Goal: Task Accomplishment & Management: Manage account settings

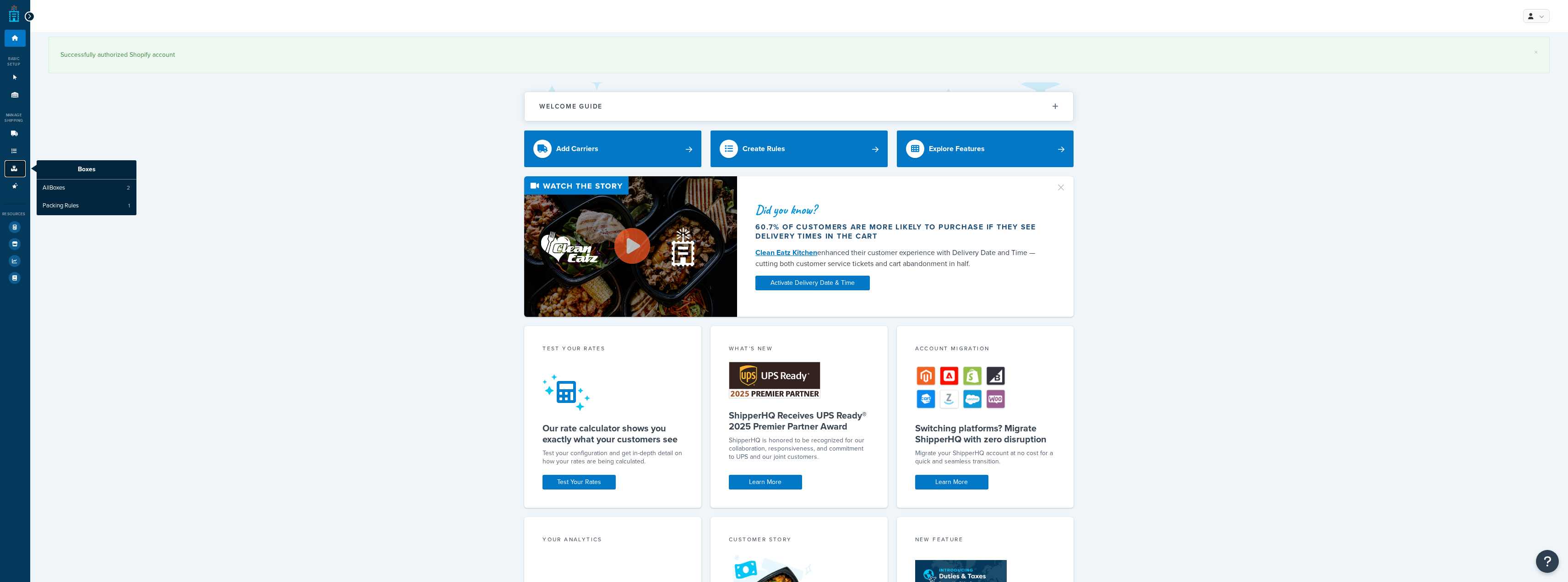
click at [12, 165] on link "Boxes" at bounding box center [15, 169] width 21 height 17
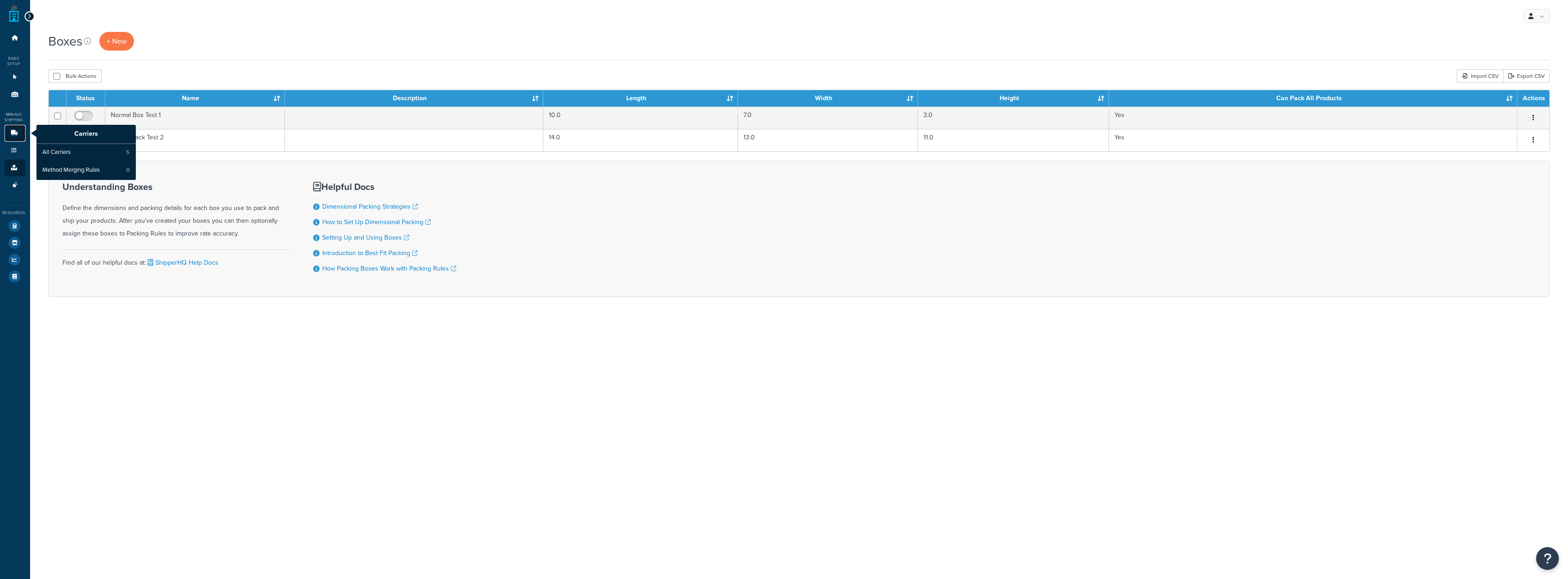
click at [17, 133] on icon at bounding box center [14, 133] width 9 height 5
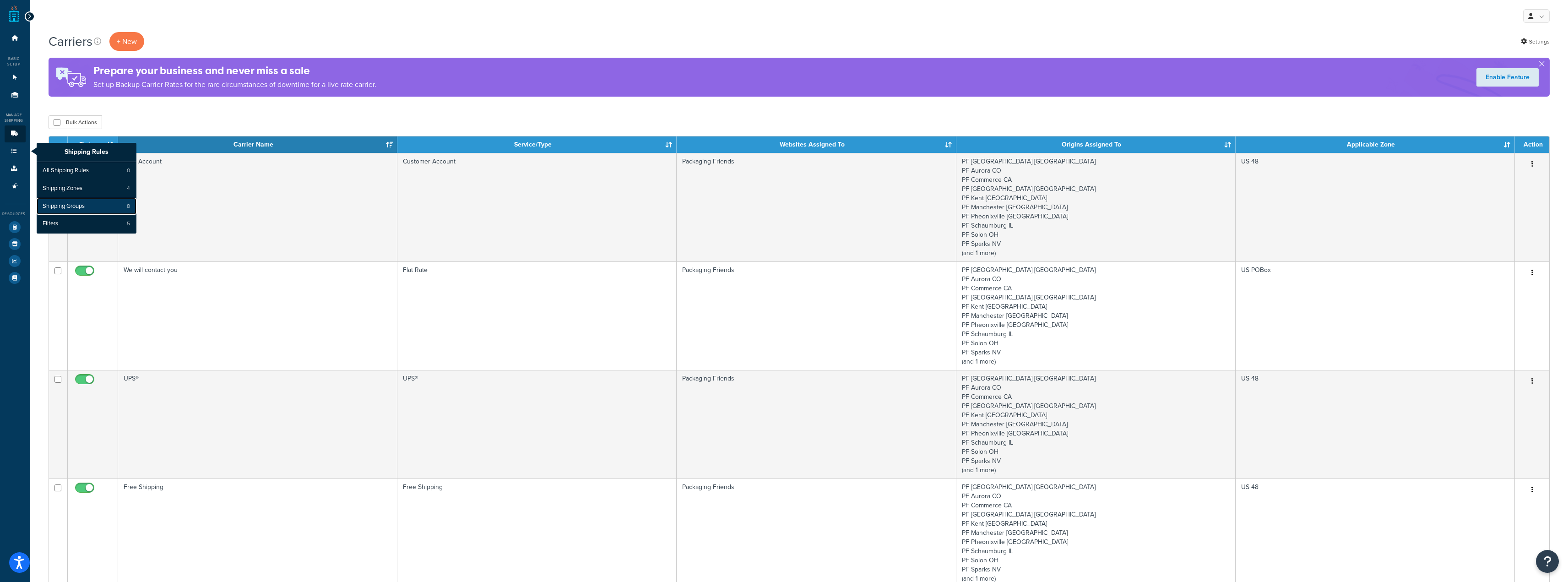
click at [76, 207] on span "Shipping Groups" at bounding box center [64, 206] width 42 height 8
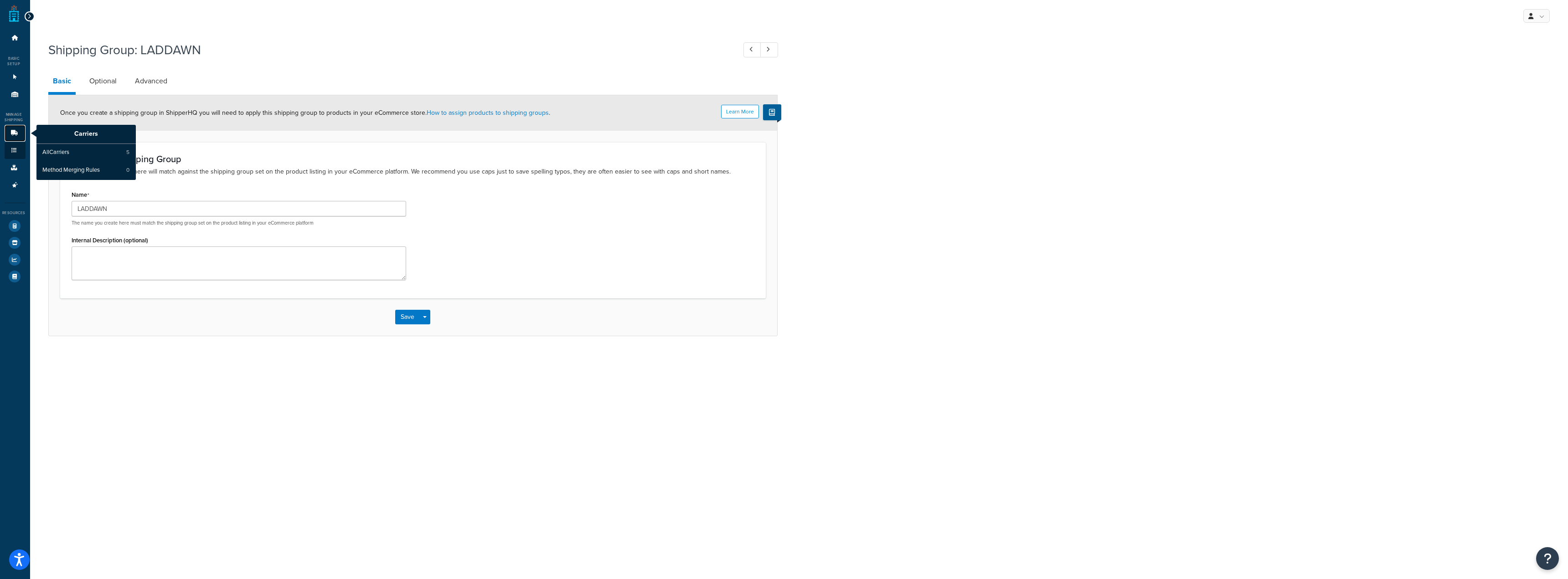
click at [15, 139] on link "Carriers" at bounding box center [15, 133] width 21 height 17
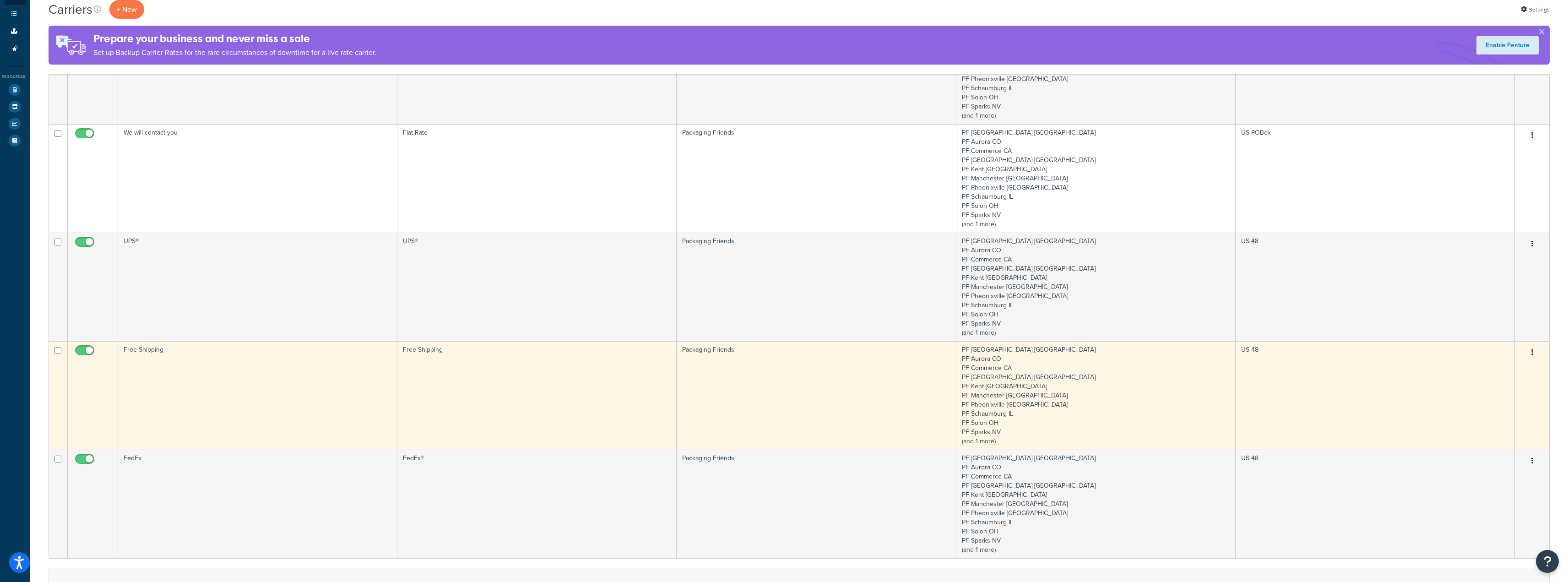
scroll to position [46, 0]
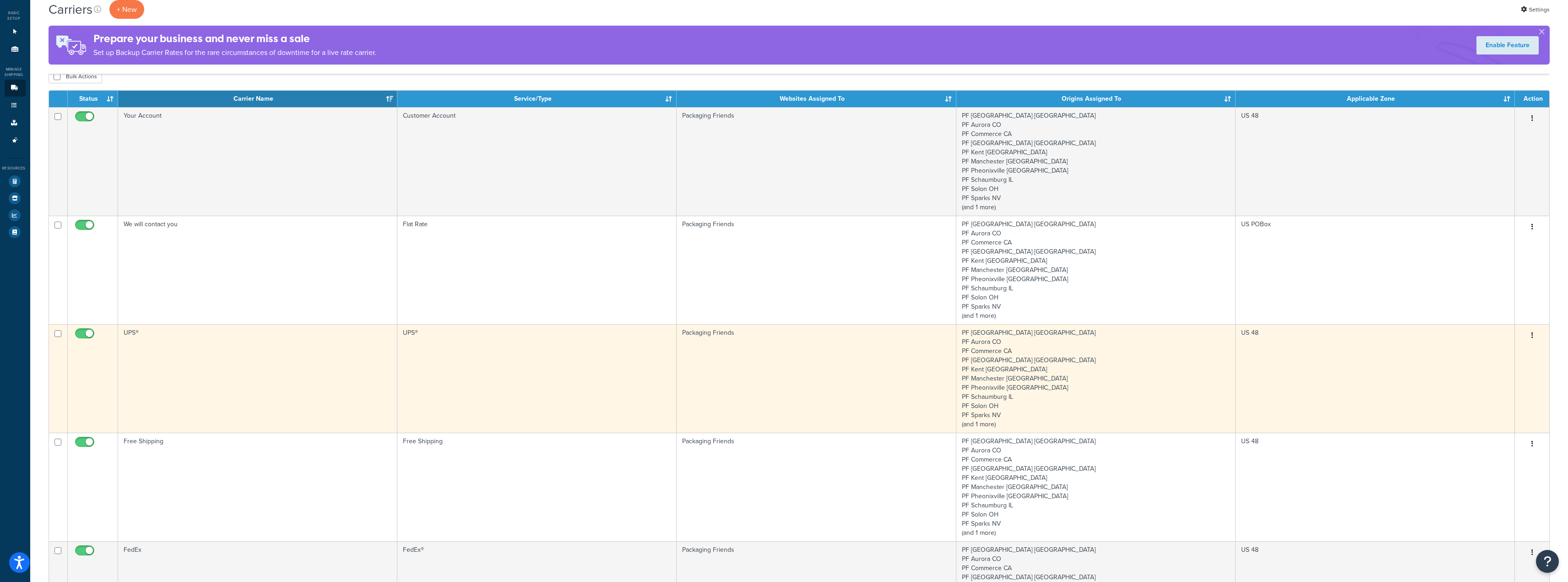
click at [223, 372] on td "UPS®" at bounding box center [257, 378] width 279 height 108
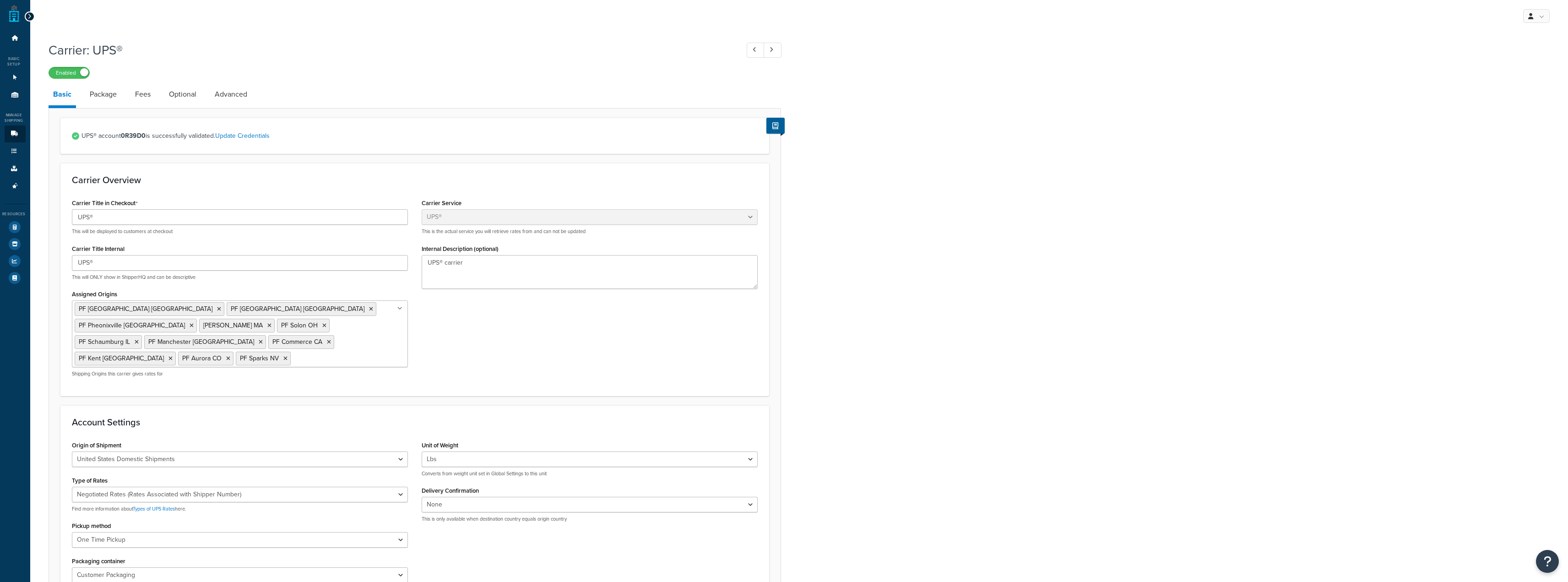
select select "ups"
select select "06"
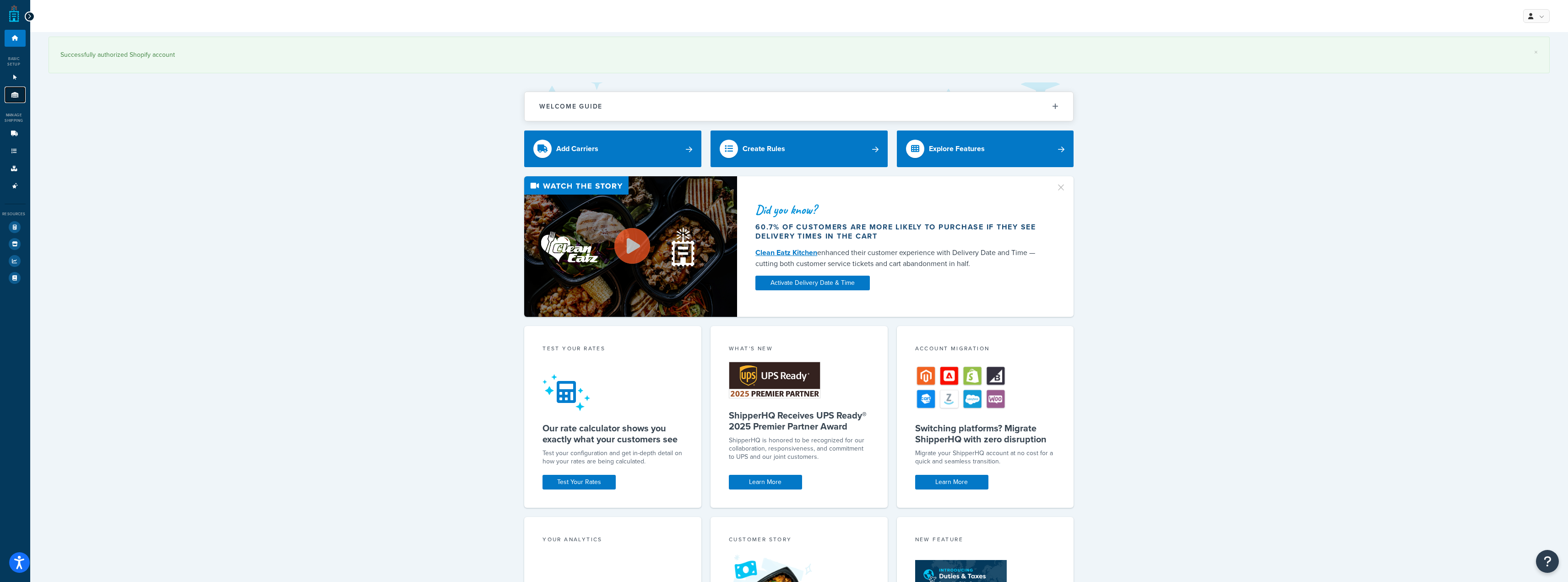
click at [19, 91] on link "Origins 11" at bounding box center [15, 95] width 21 height 17
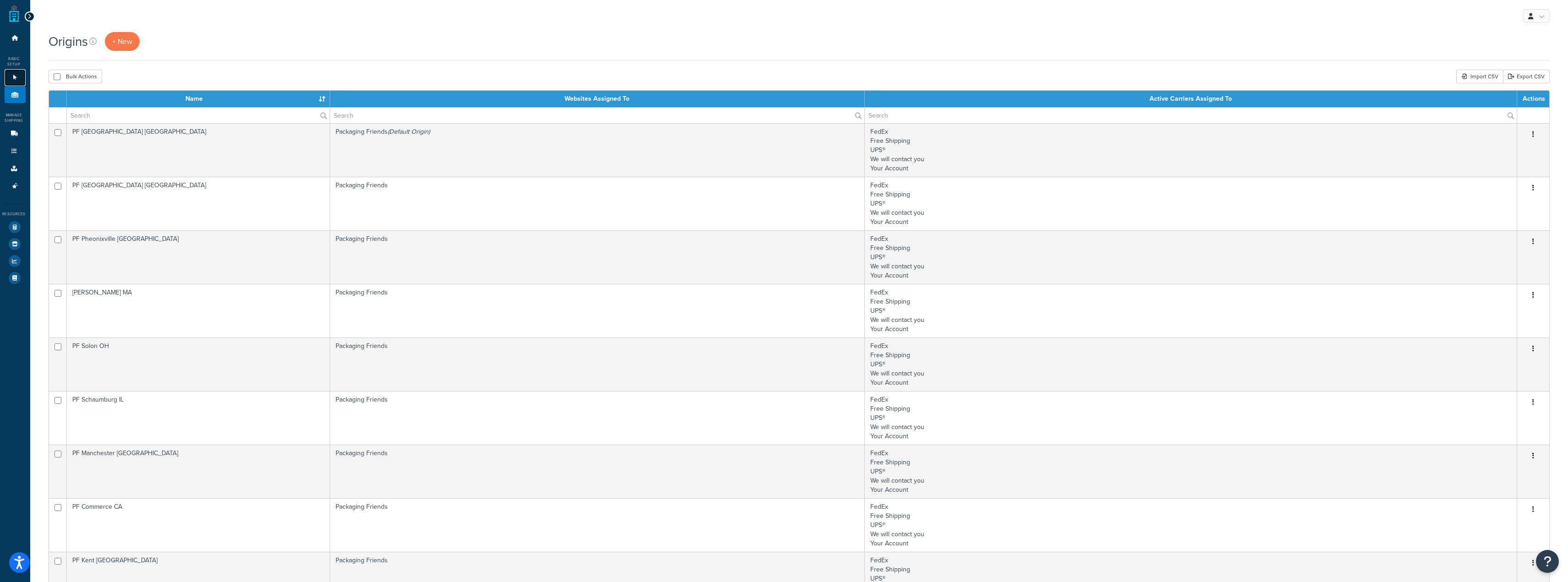
click at [9, 80] on link "Websites 1" at bounding box center [15, 78] width 21 height 17
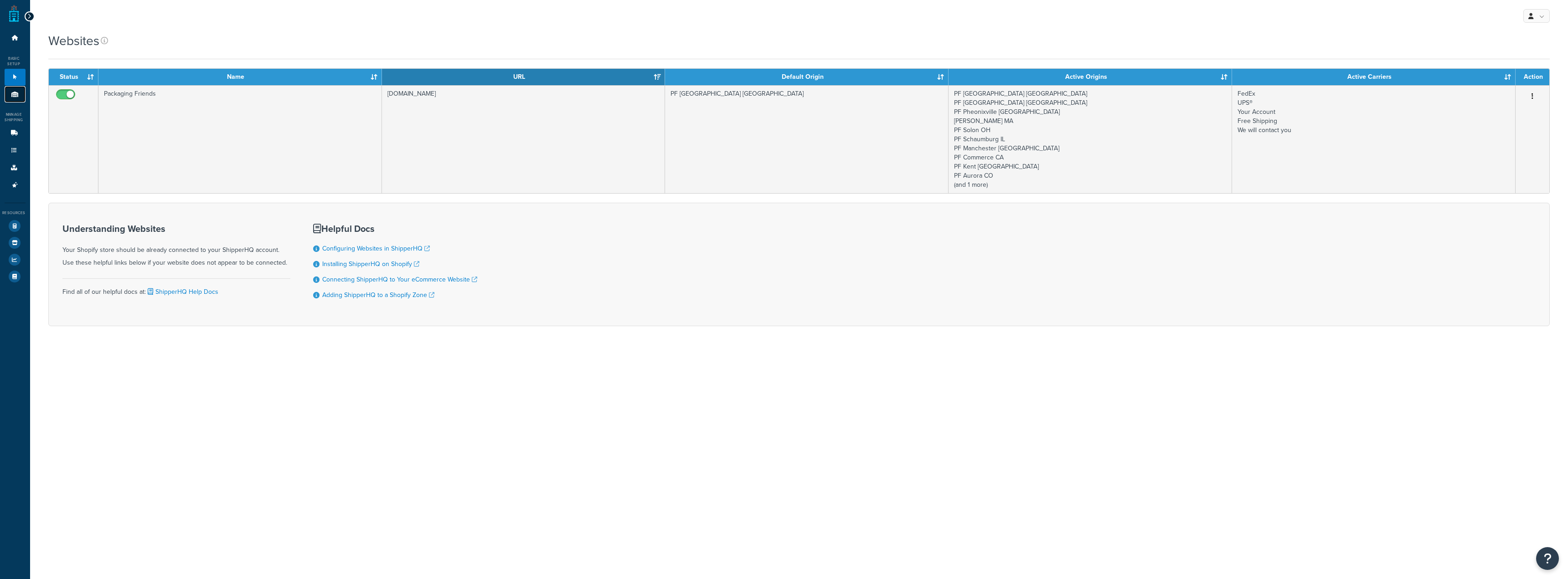
click at [15, 95] on icon at bounding box center [15, 94] width 9 height 5
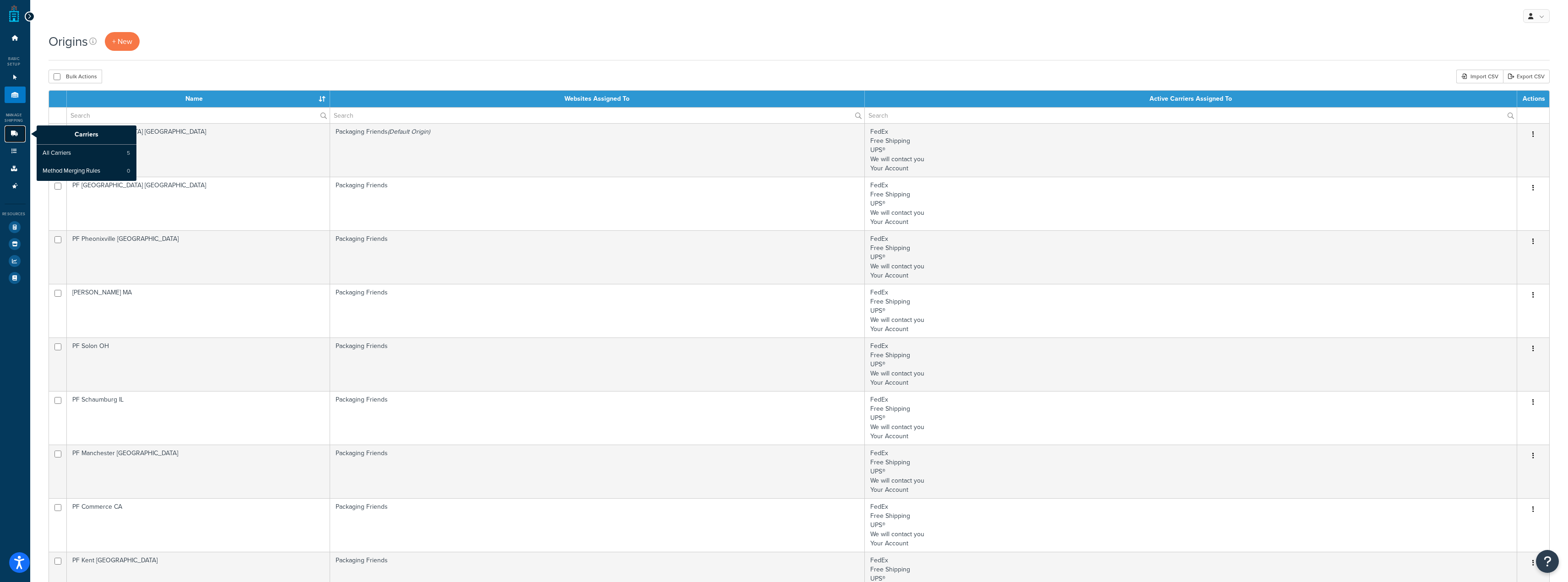
click at [12, 134] on icon at bounding box center [14, 133] width 9 height 6
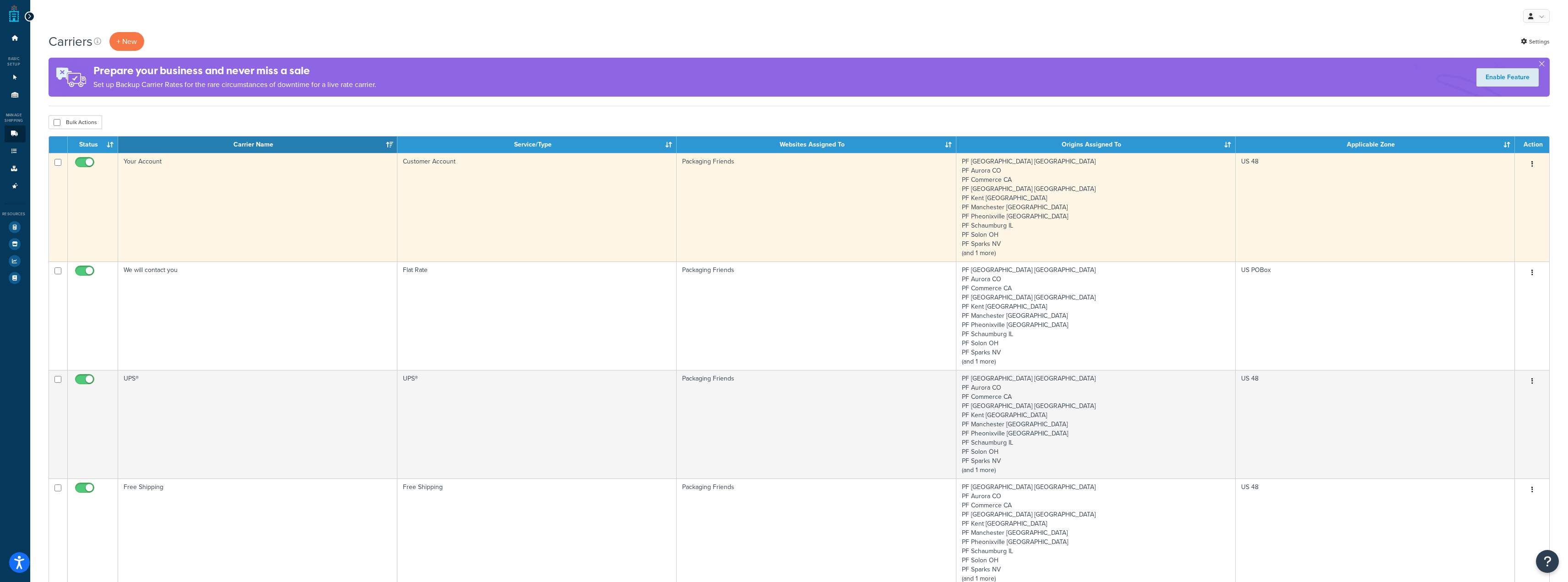
click at [256, 224] on td "Your Account" at bounding box center [257, 207] width 279 height 108
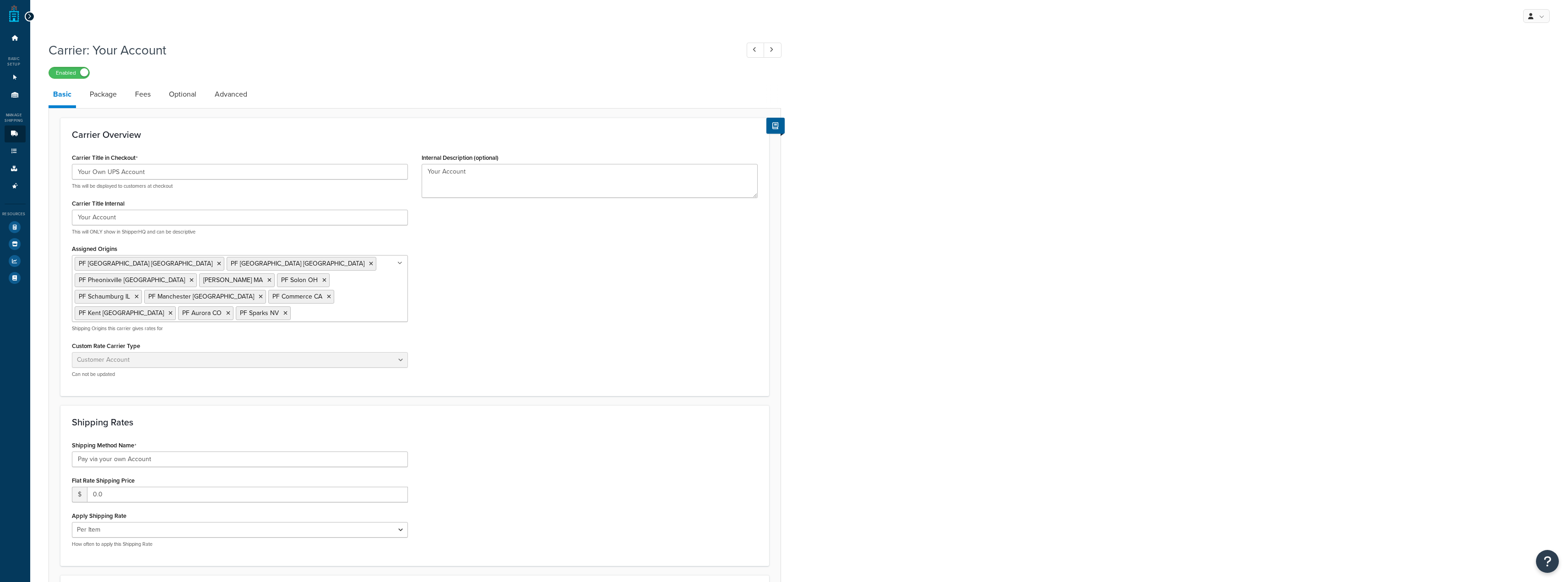
select select "customerAccount"
select select "item"
click at [96, 96] on link "Package" at bounding box center [103, 94] width 36 height 22
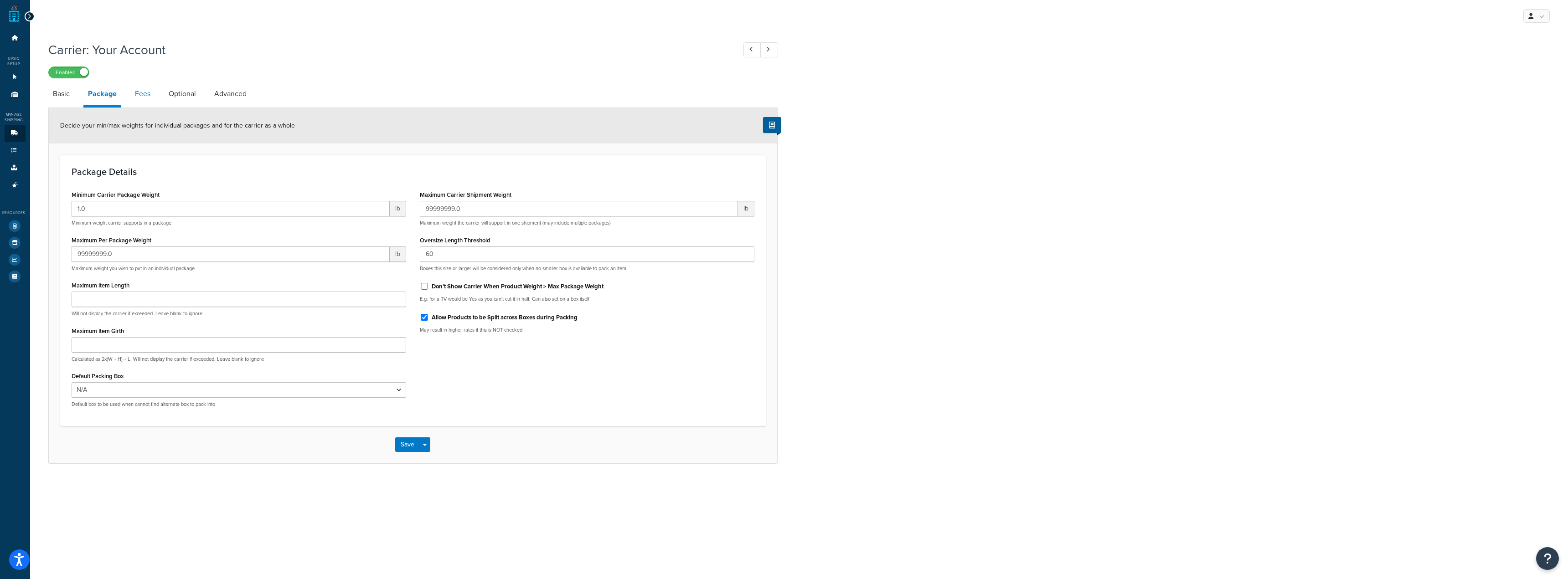
click at [153, 103] on link "Fees" at bounding box center [142, 94] width 24 height 22
select select "AFTER"
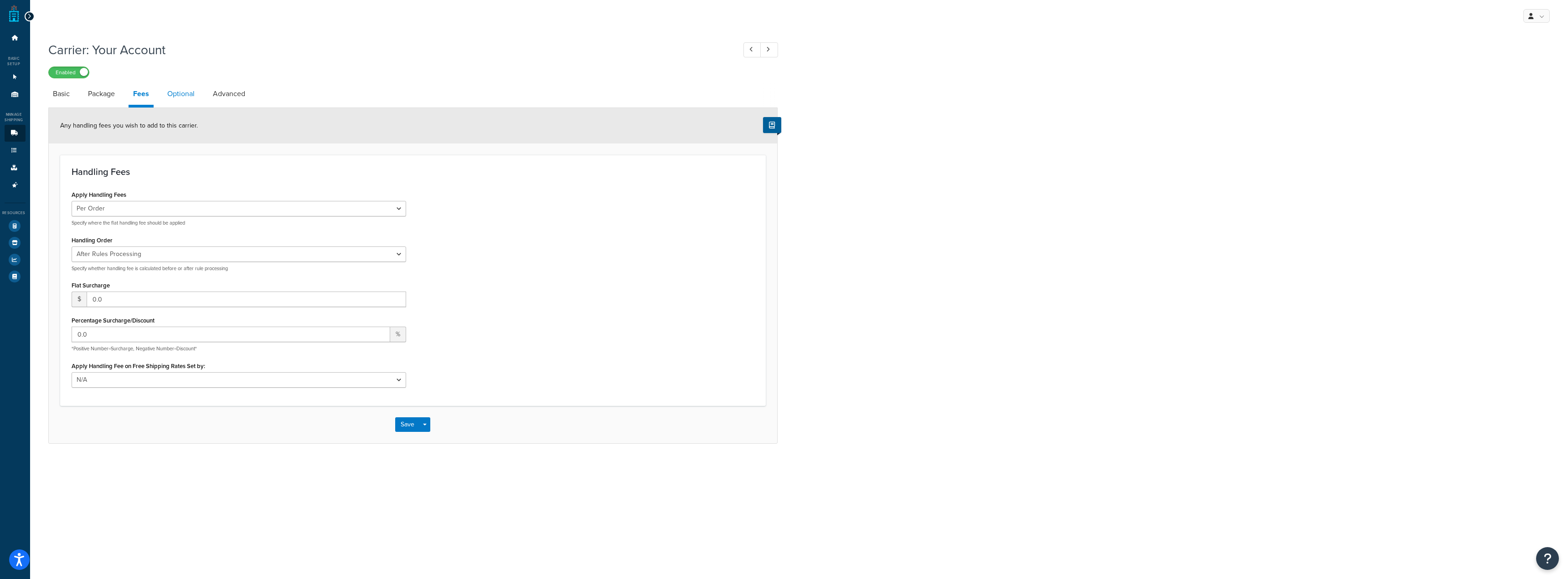
click at [187, 99] on link "Optional" at bounding box center [181, 94] width 37 height 22
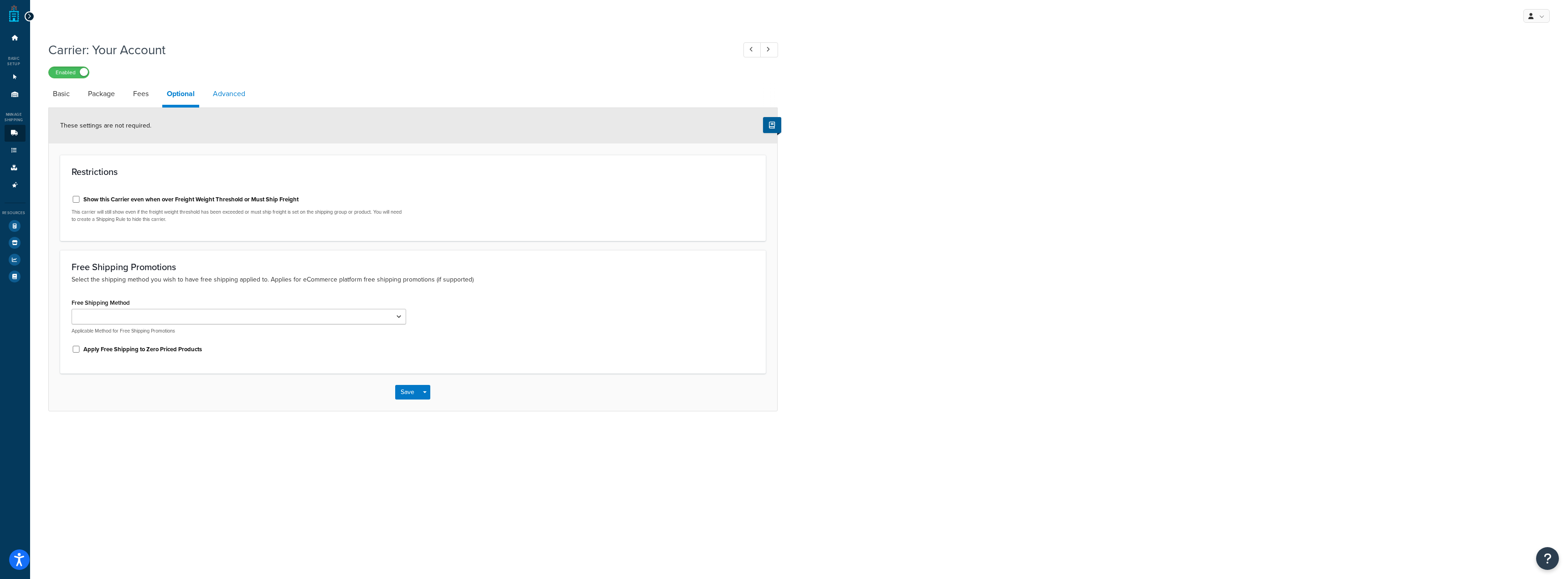
click at [228, 94] on link "Advanced" at bounding box center [229, 94] width 41 height 22
select select "false"
